Goal: Information Seeking & Learning: Find specific page/section

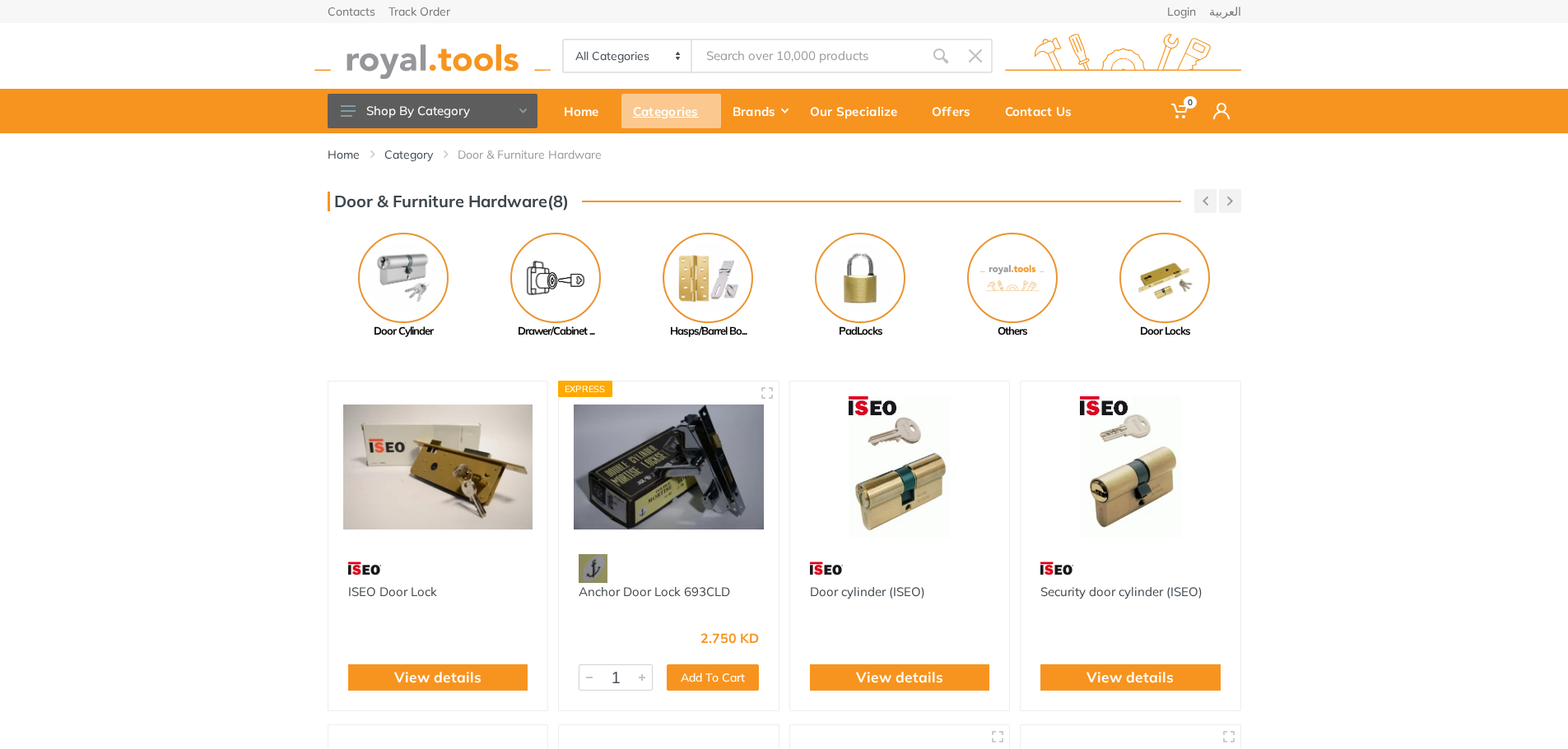
click at [658, 118] on div "Categories" at bounding box center [671, 111] width 100 height 34
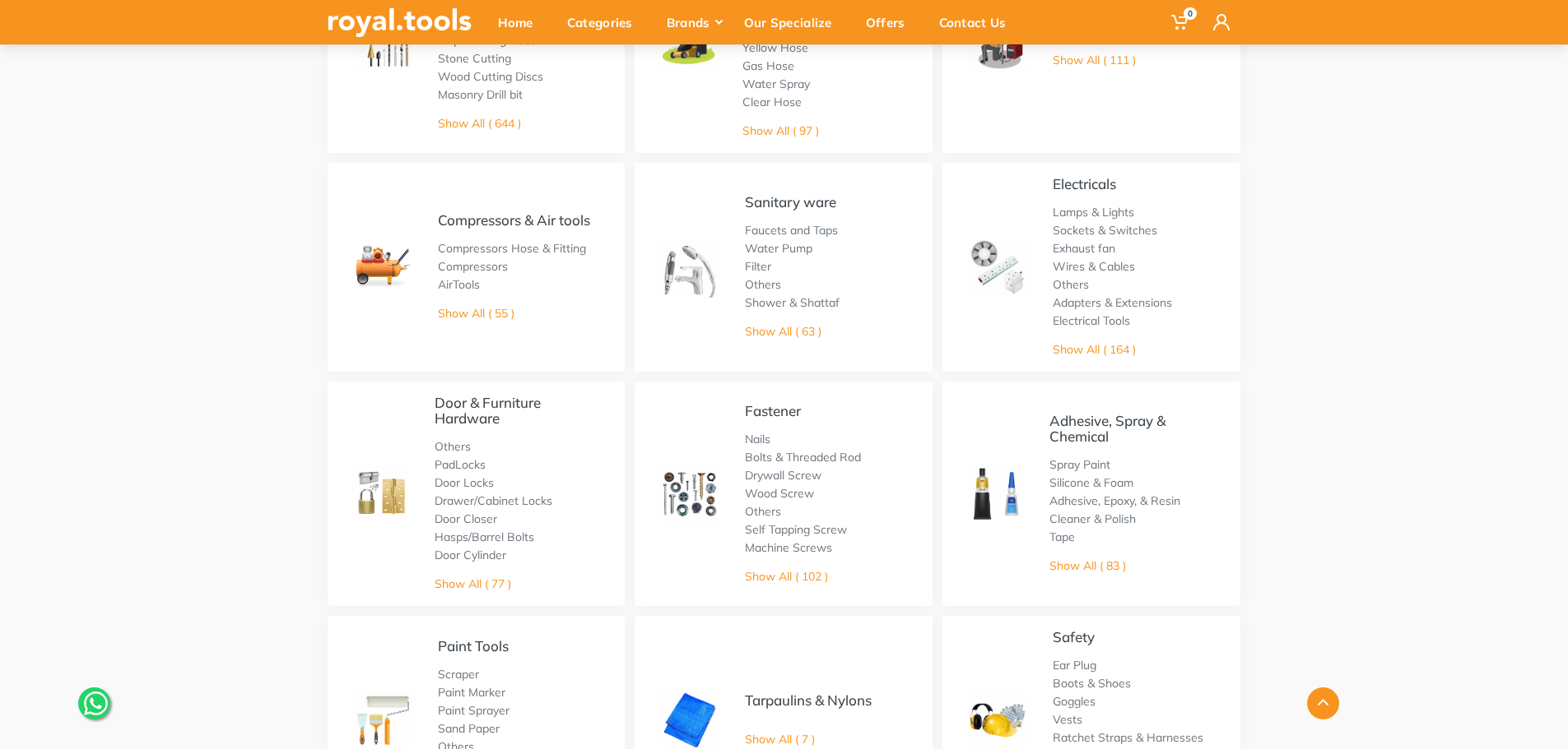
scroll to position [658, 0]
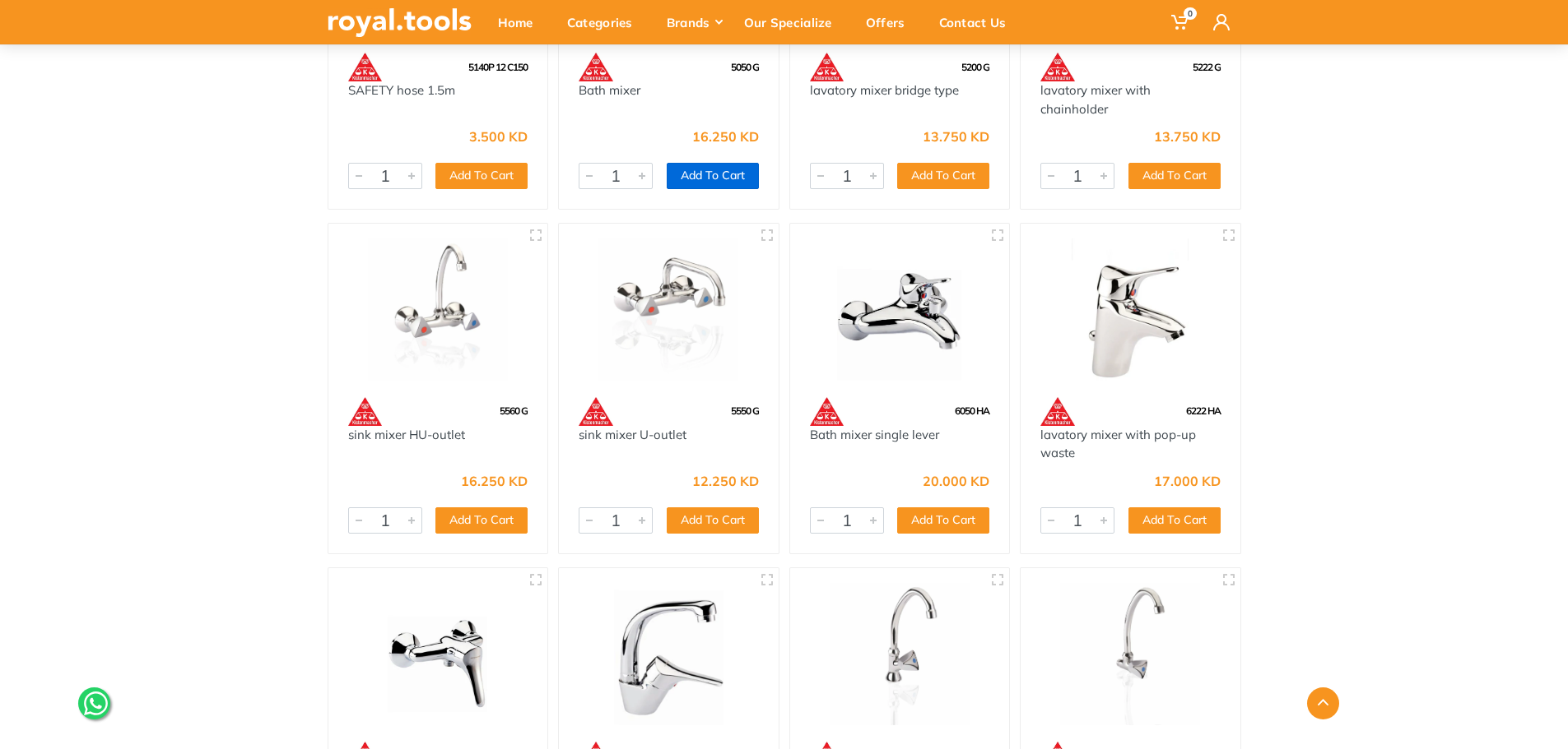
scroll to position [1754, 0]
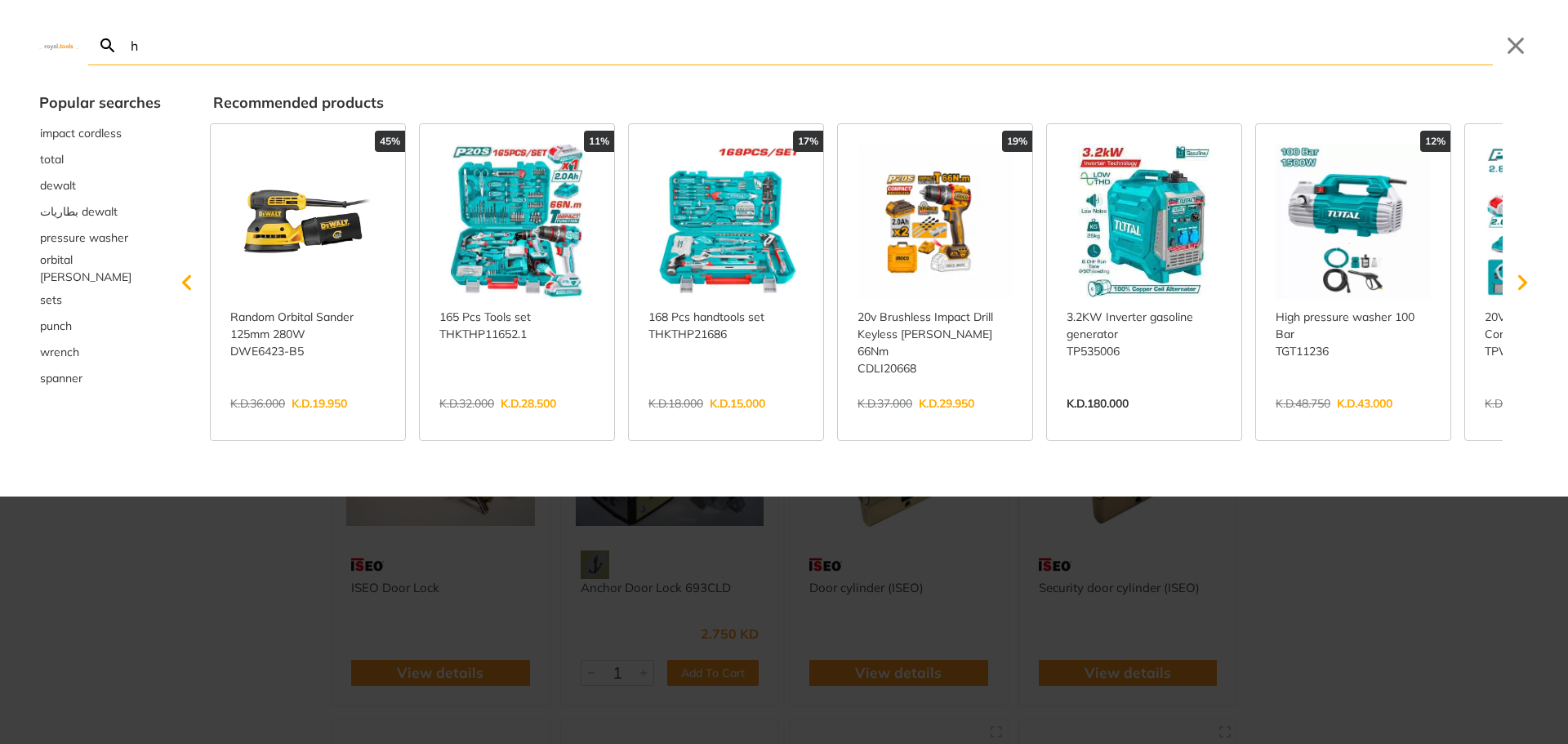
type input "ha"
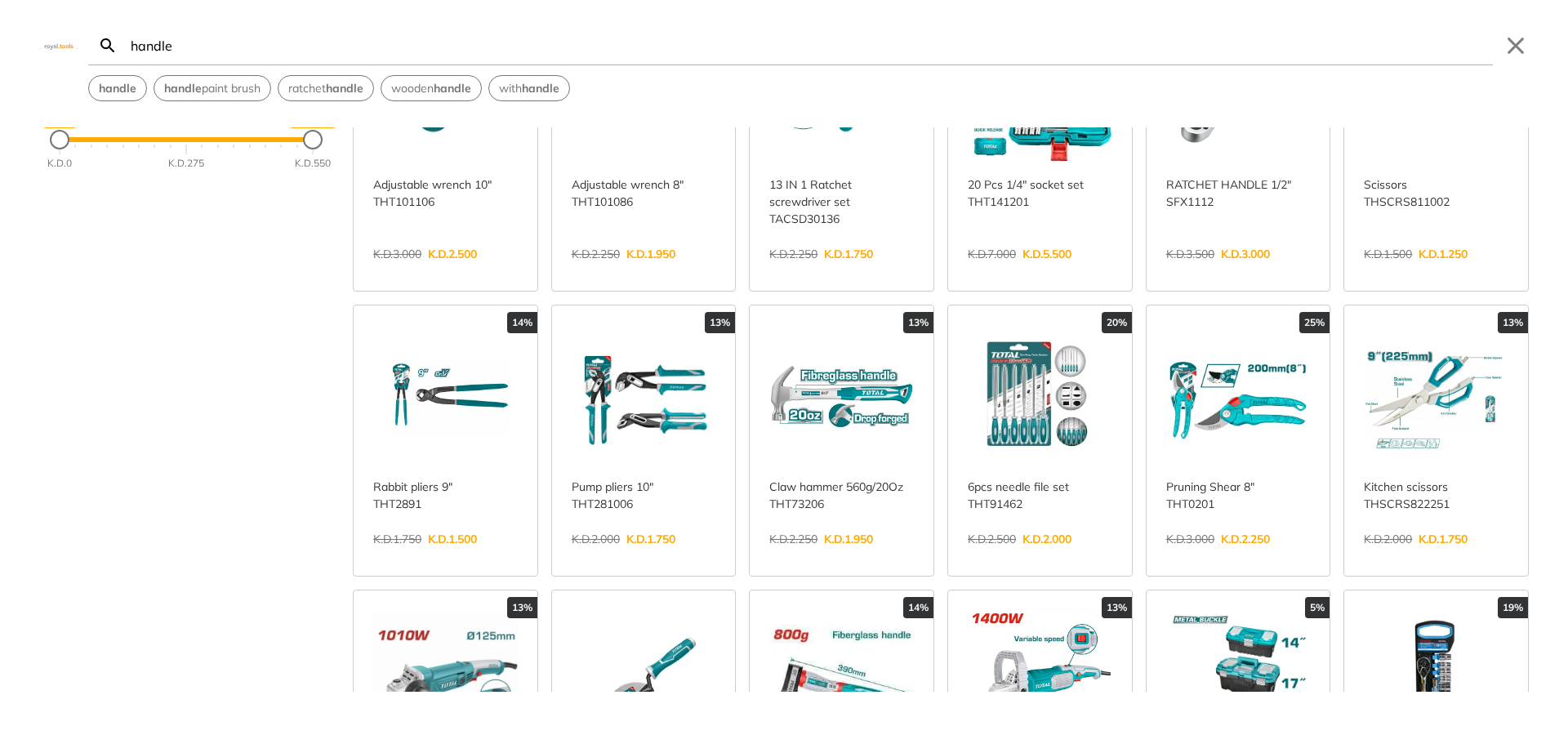
scroll to position [218, 0]
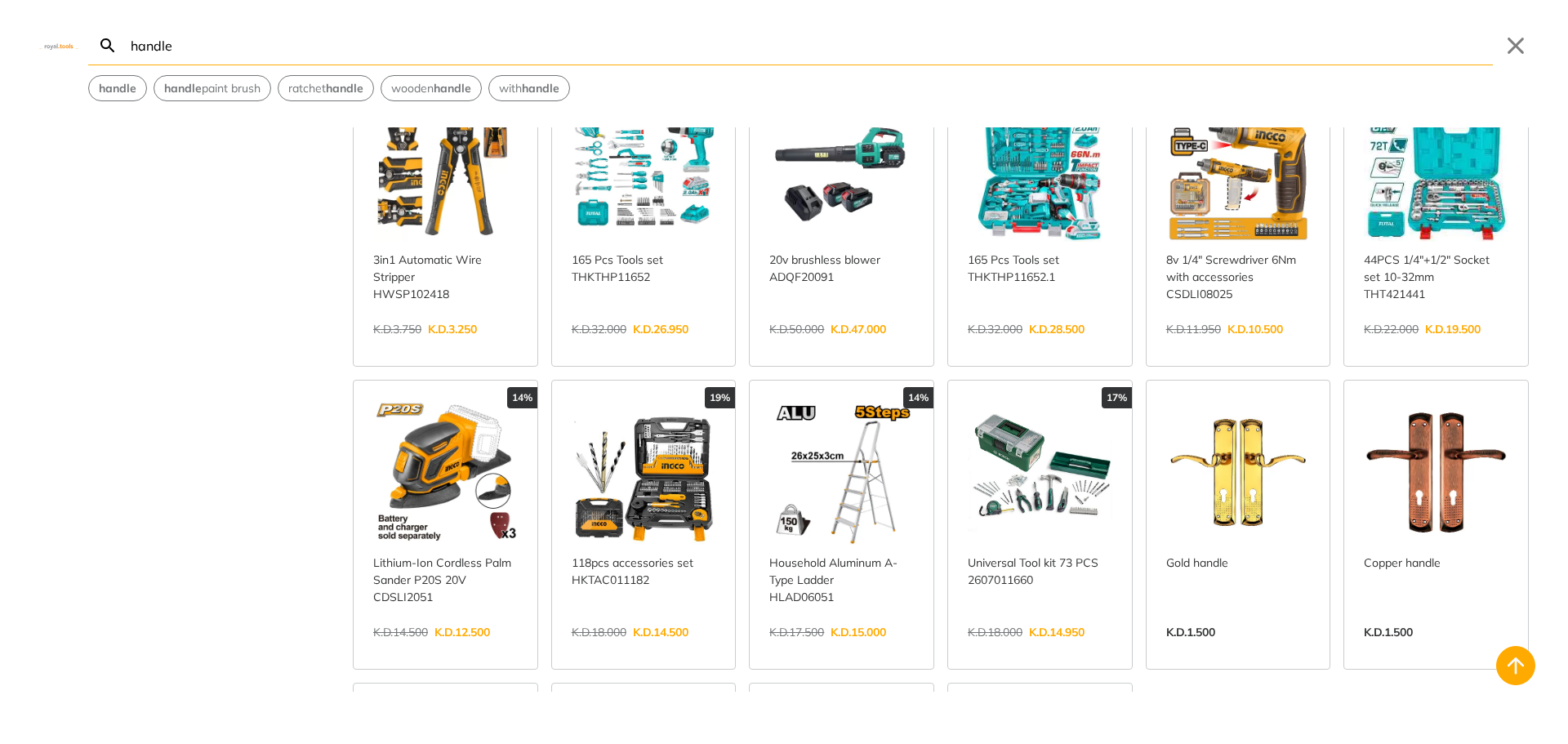
scroll to position [1526, 0]
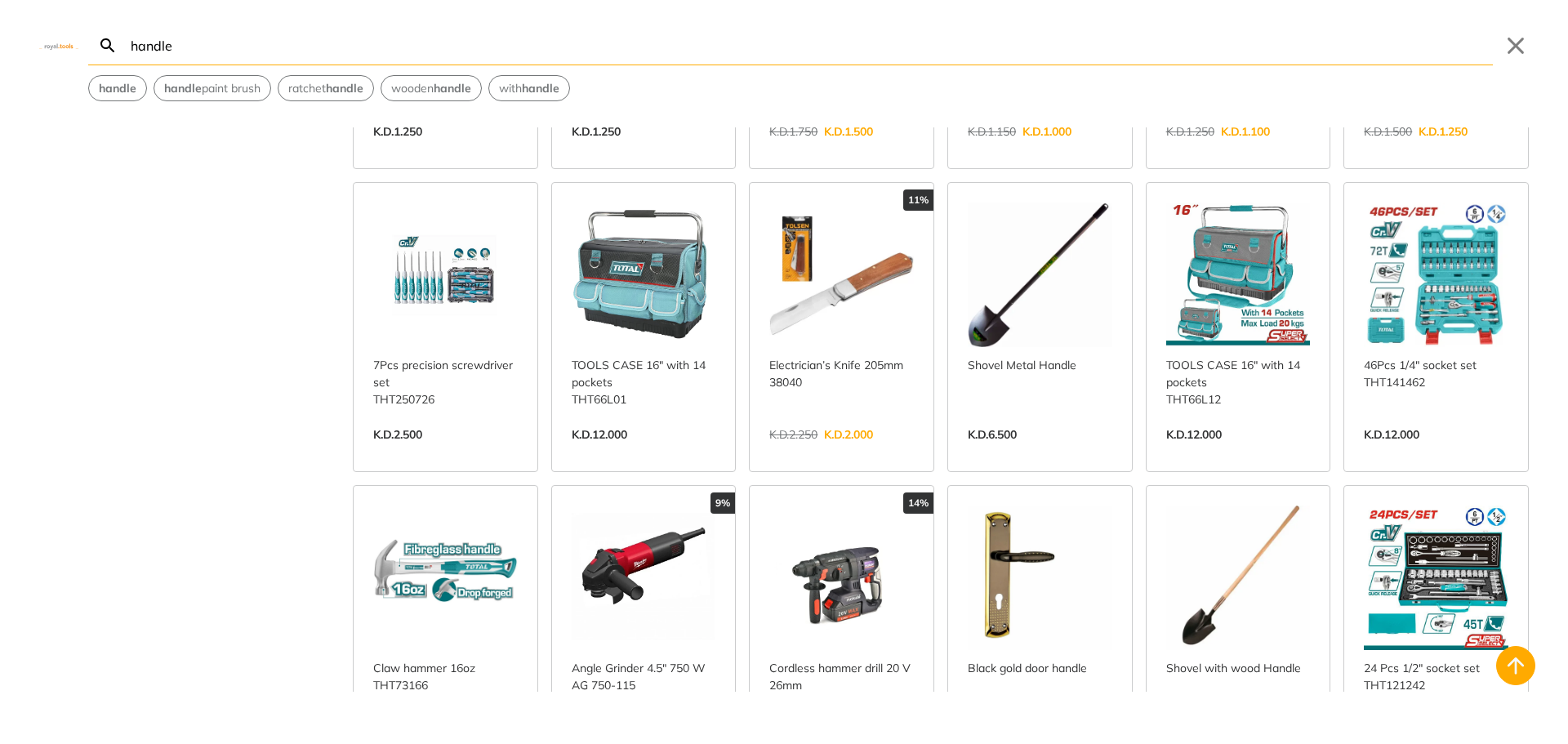
scroll to position [2615, 0]
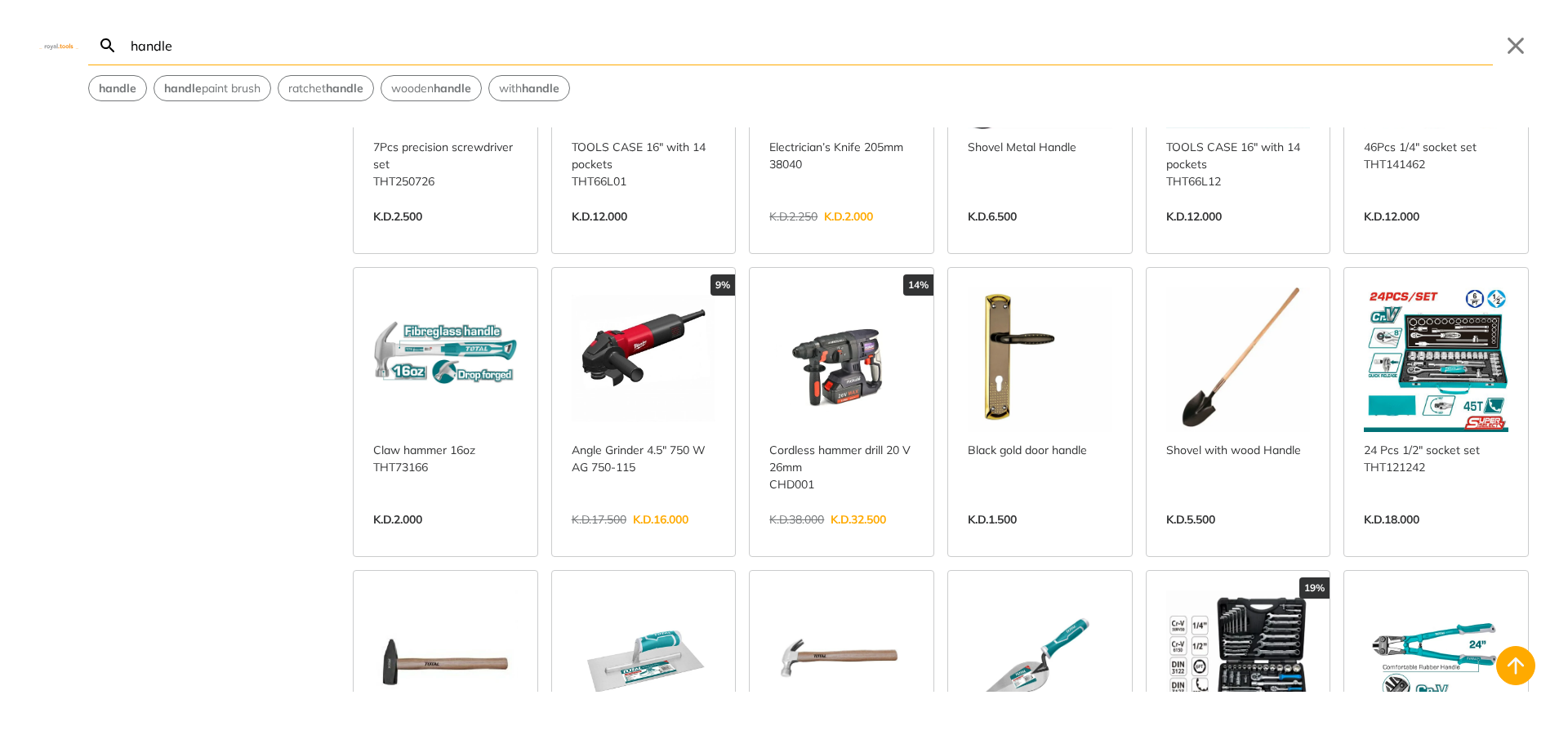
type input "handle"
